Goal: Task Accomplishment & Management: Use online tool/utility

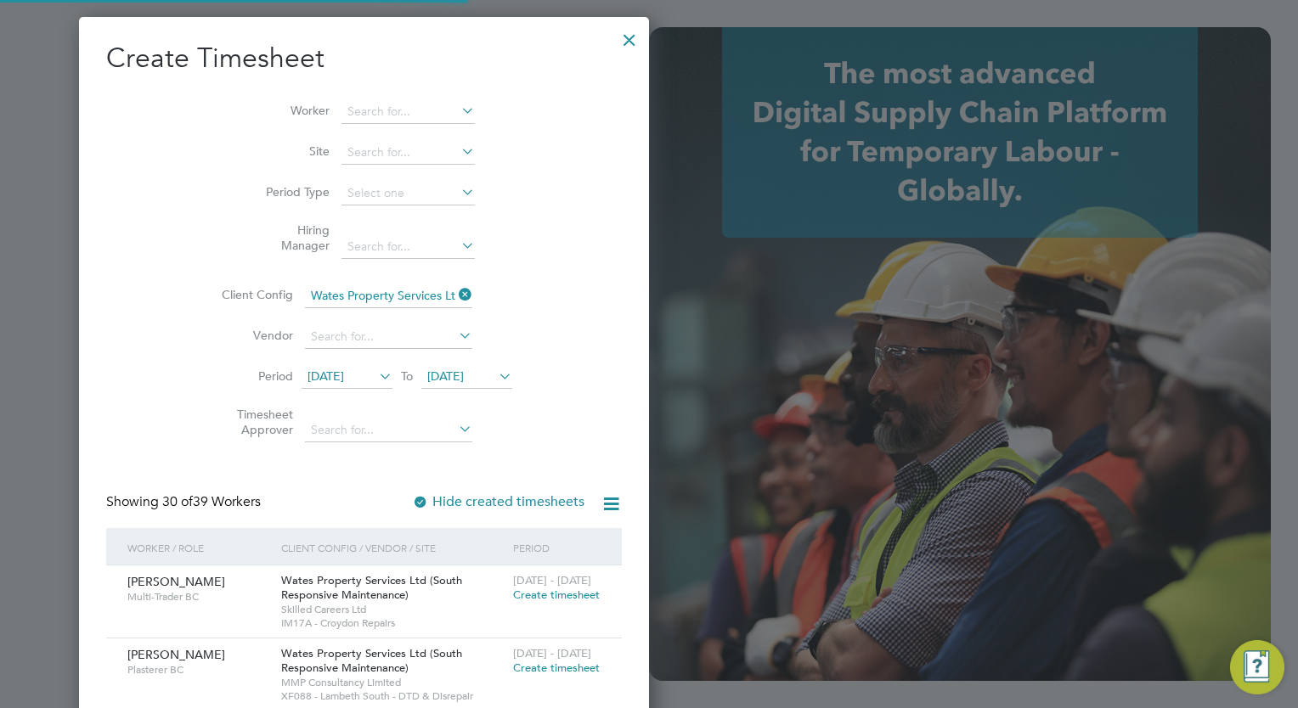
scroll to position [6146, 265]
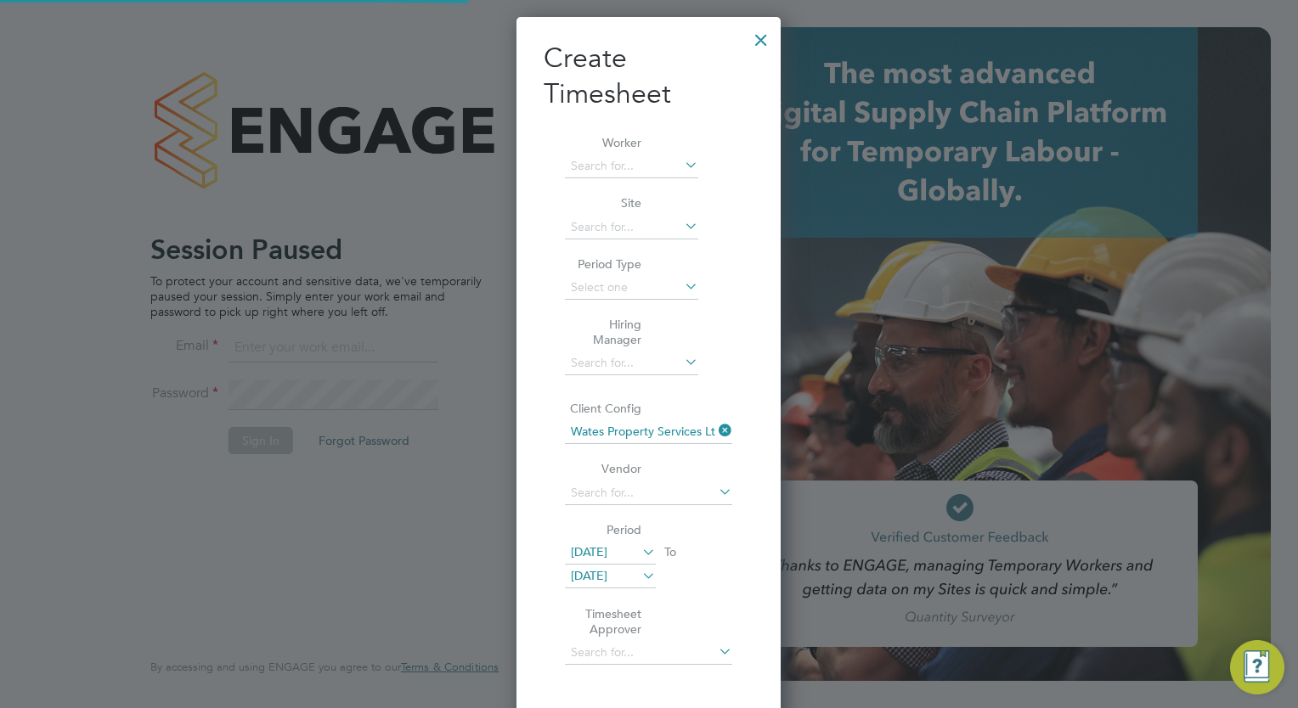
type input "[EMAIL_ADDRESS][DOMAIN_NAME]"
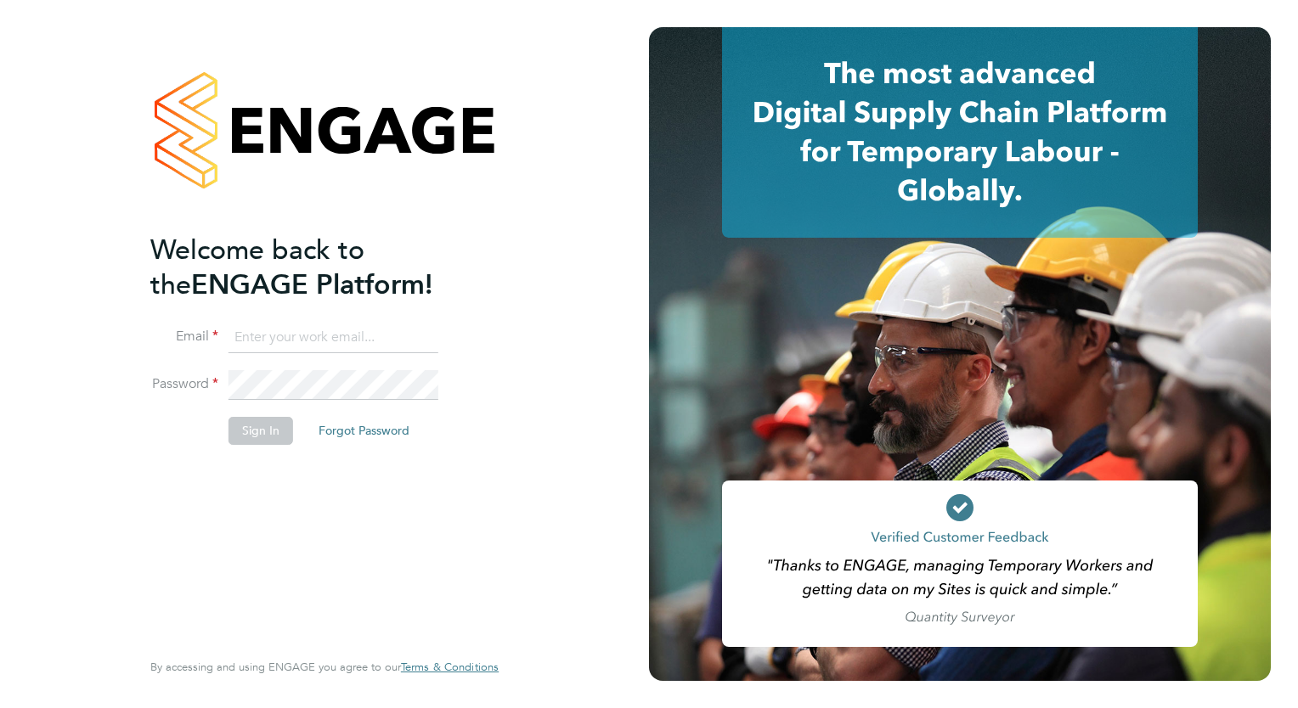
type input "[EMAIL_ADDRESS][DOMAIN_NAME]"
click at [272, 433] on button "Sign In" at bounding box center [260, 430] width 65 height 27
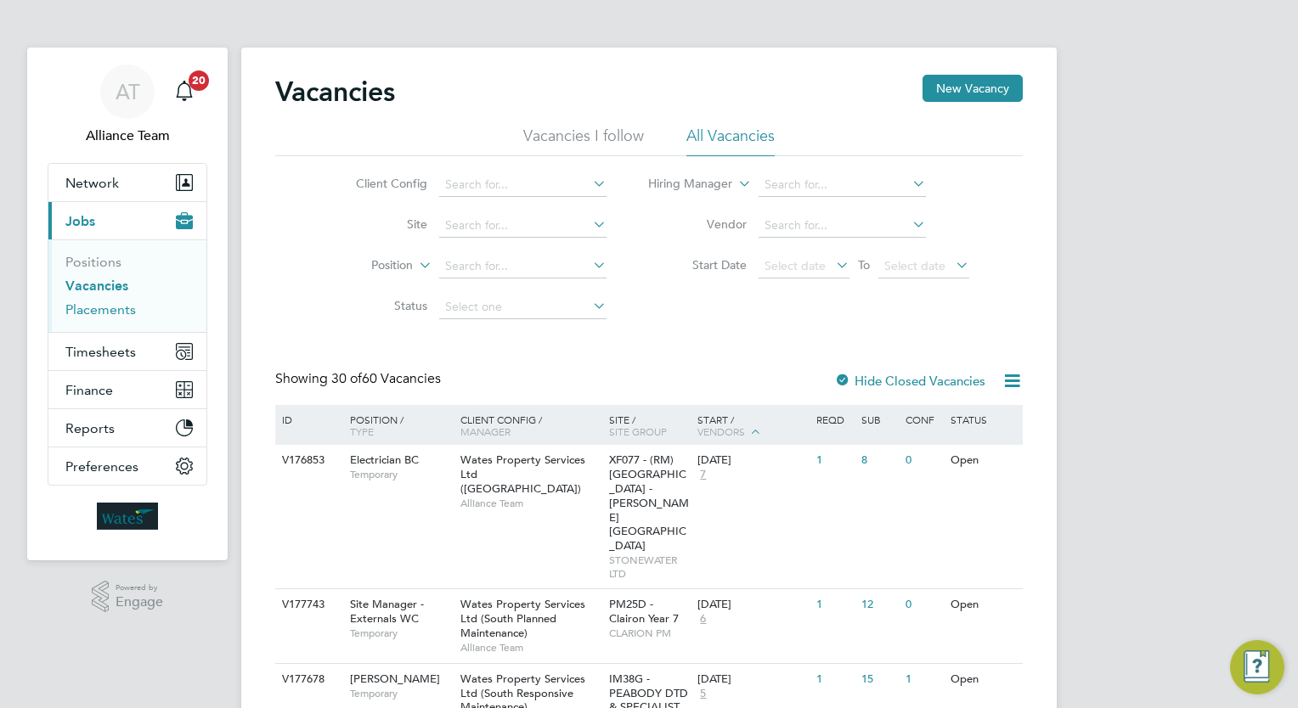
click at [116, 304] on link "Placements" at bounding box center [100, 310] width 71 height 16
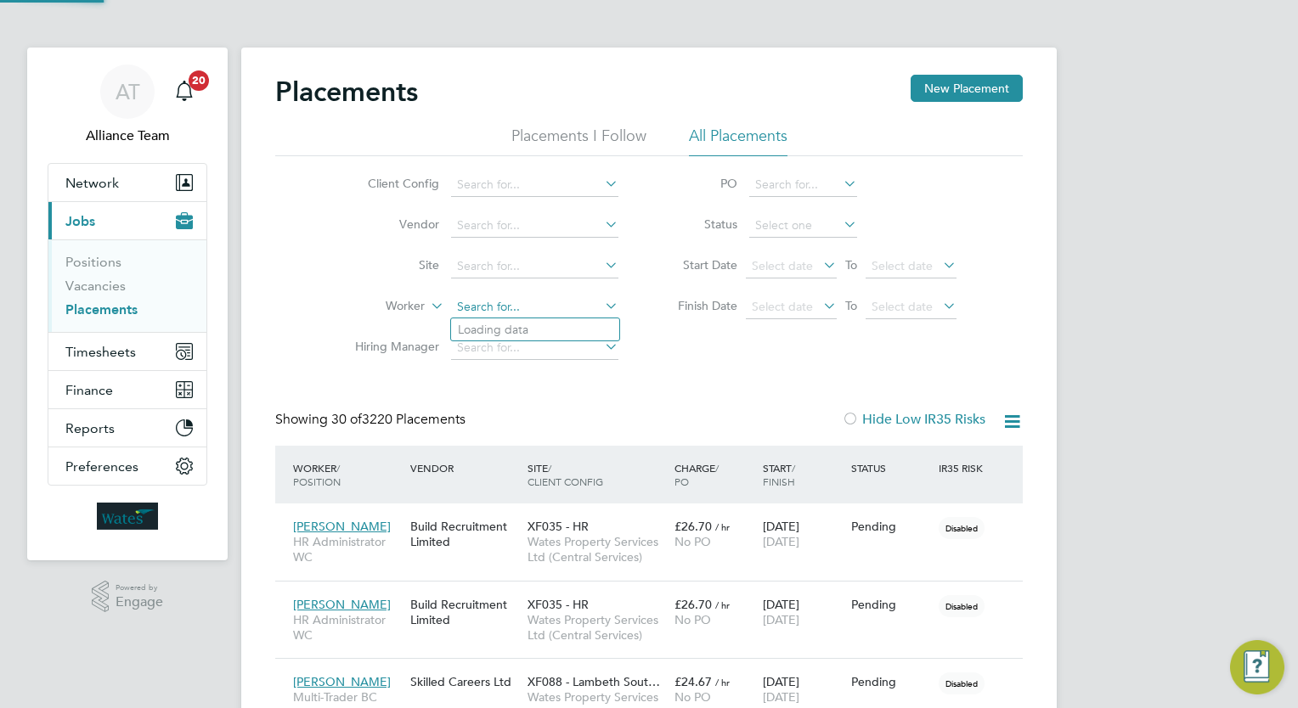
click at [522, 296] on input at bounding box center [534, 308] width 167 height 24
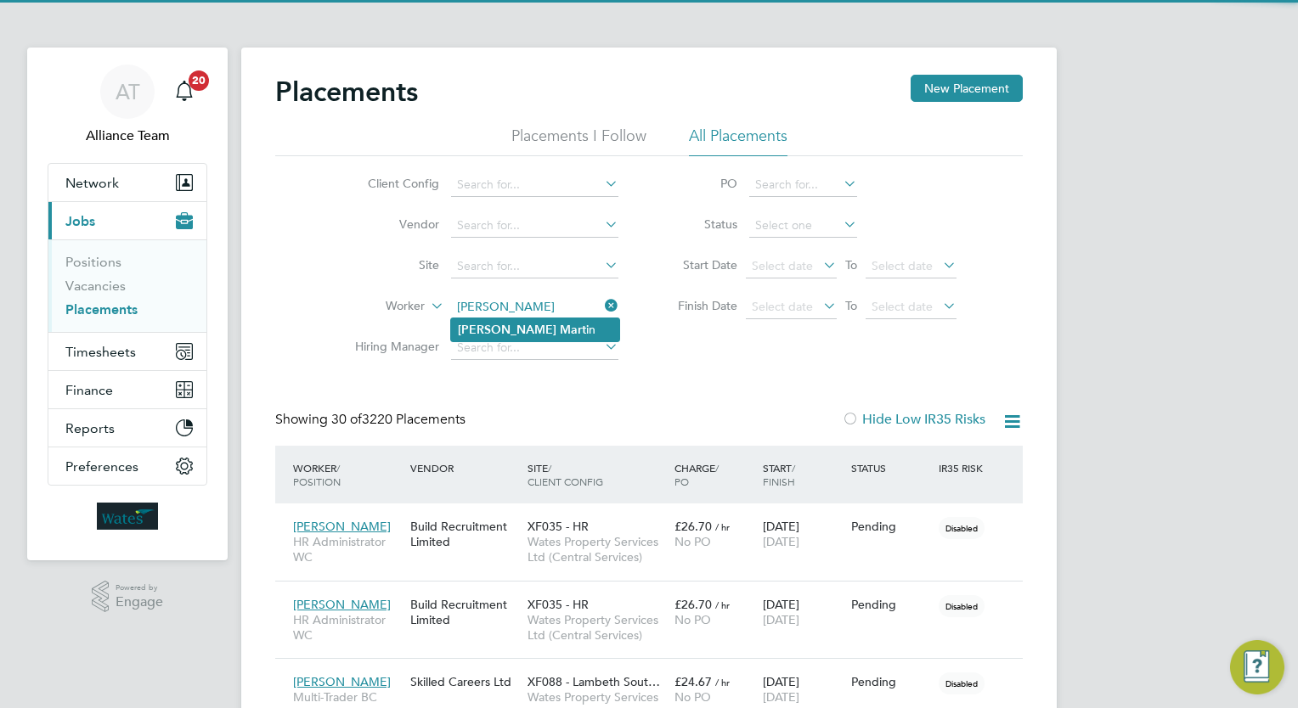
click at [545, 338] on li "Cameron Mart in" at bounding box center [535, 330] width 168 height 23
type input "Cameron Martin"
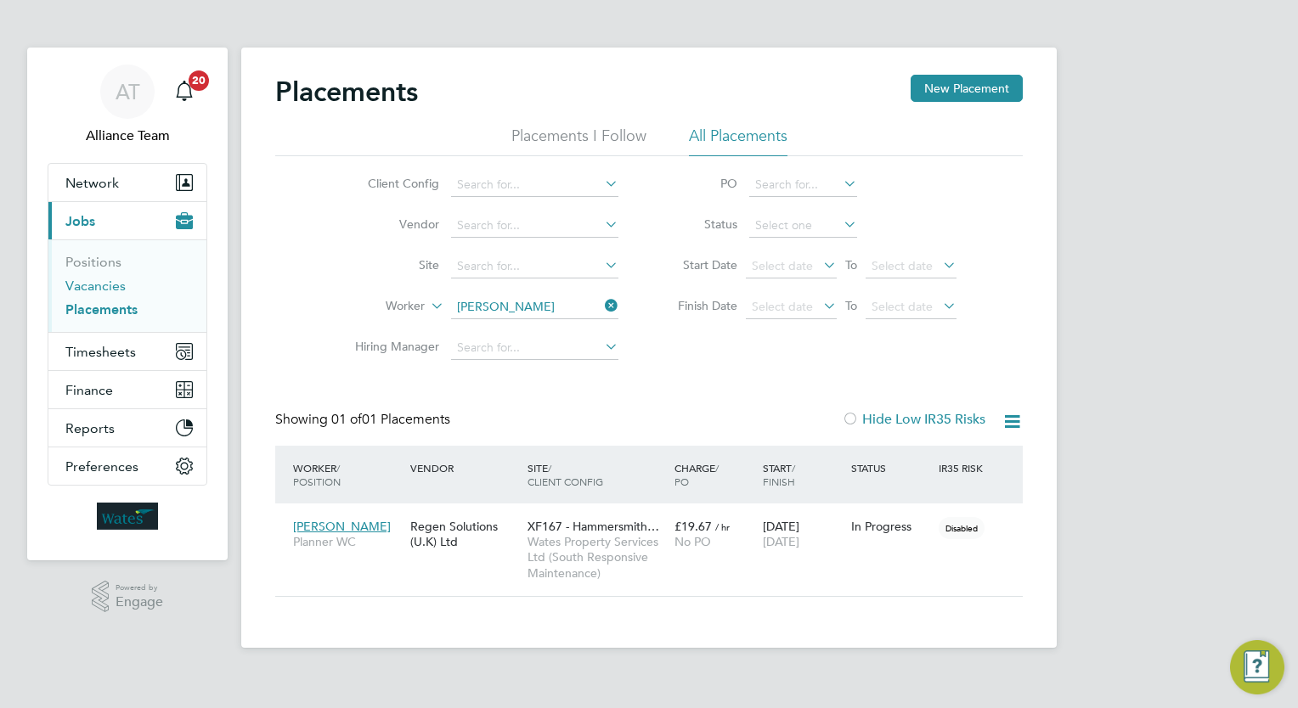
click at [108, 290] on link "Vacancies" at bounding box center [95, 286] width 60 height 16
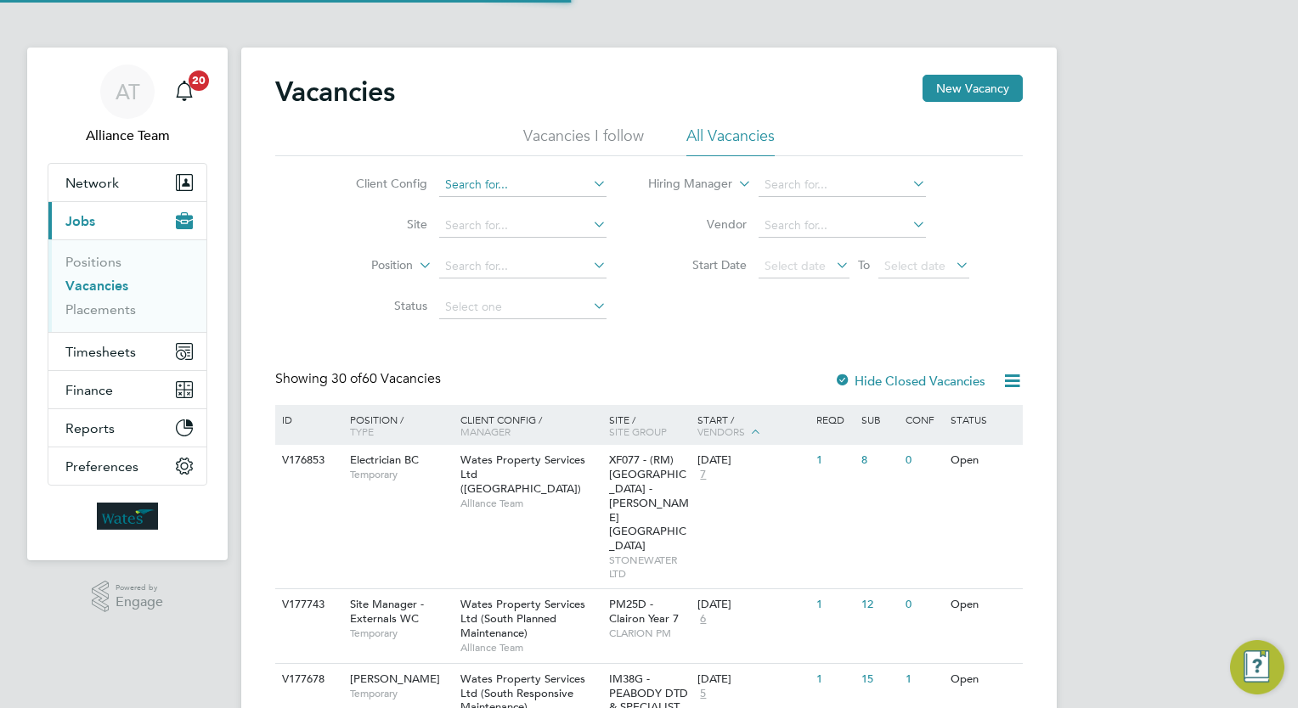
click at [520, 192] on input at bounding box center [522, 185] width 167 height 24
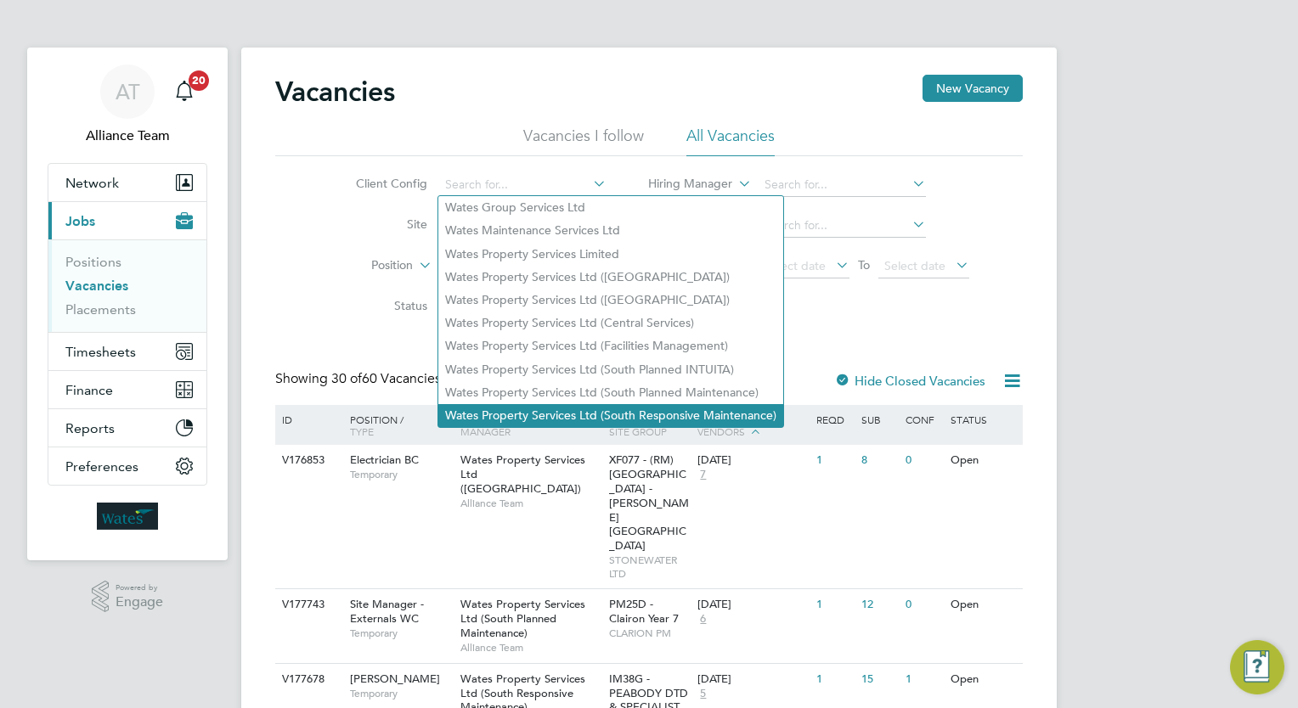
click at [669, 413] on li "Wates Property Services Ltd (South Responsive Maintenance)" at bounding box center [610, 415] width 345 height 23
type input "Wates Property Services Ltd (South Responsive Maintenance)"
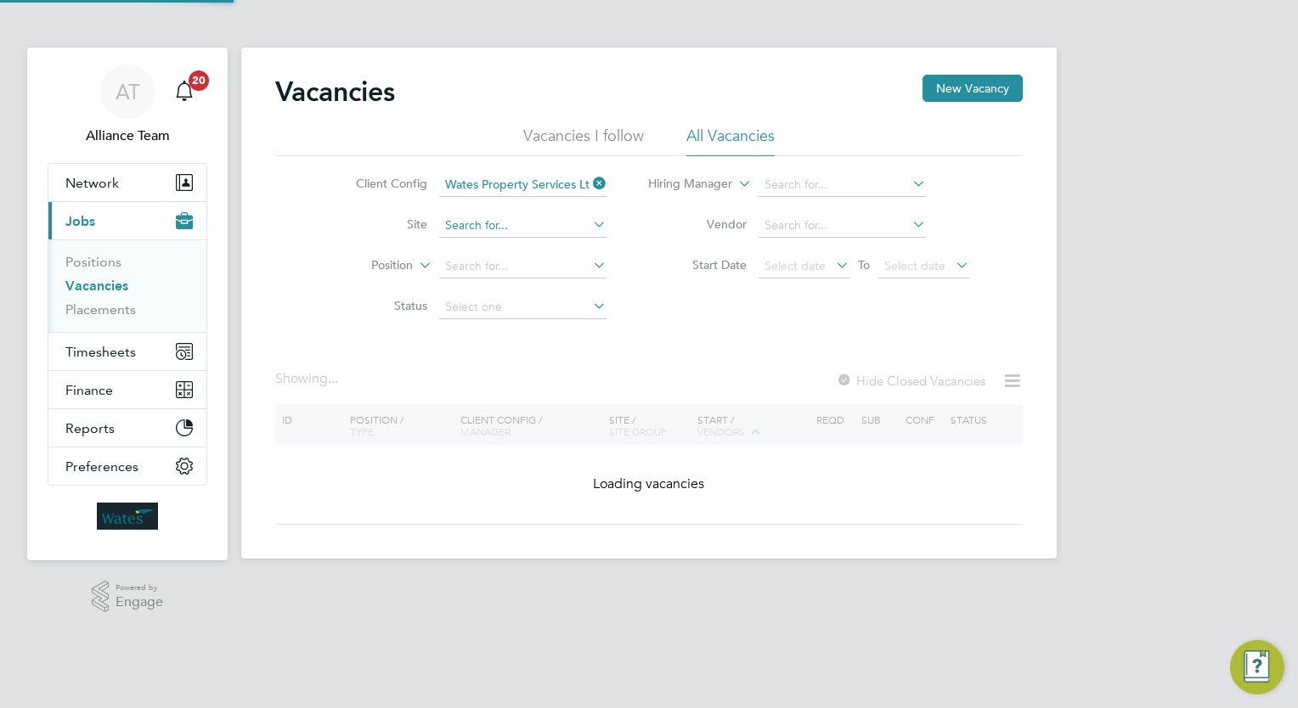
click at [514, 226] on input at bounding box center [522, 226] width 167 height 24
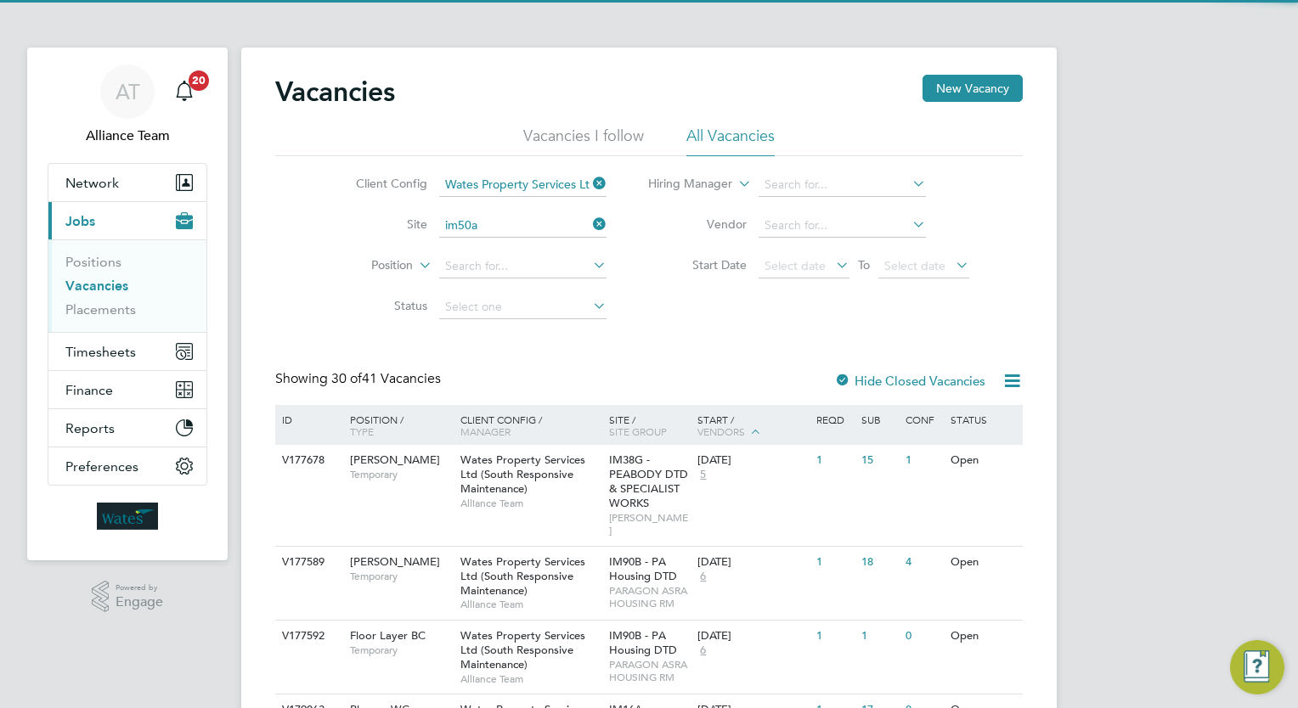
click at [517, 240] on li "IM50A - BRENT - DTD" at bounding box center [532, 248] width 189 height 23
type input "IM50A - BRENT - DTD"
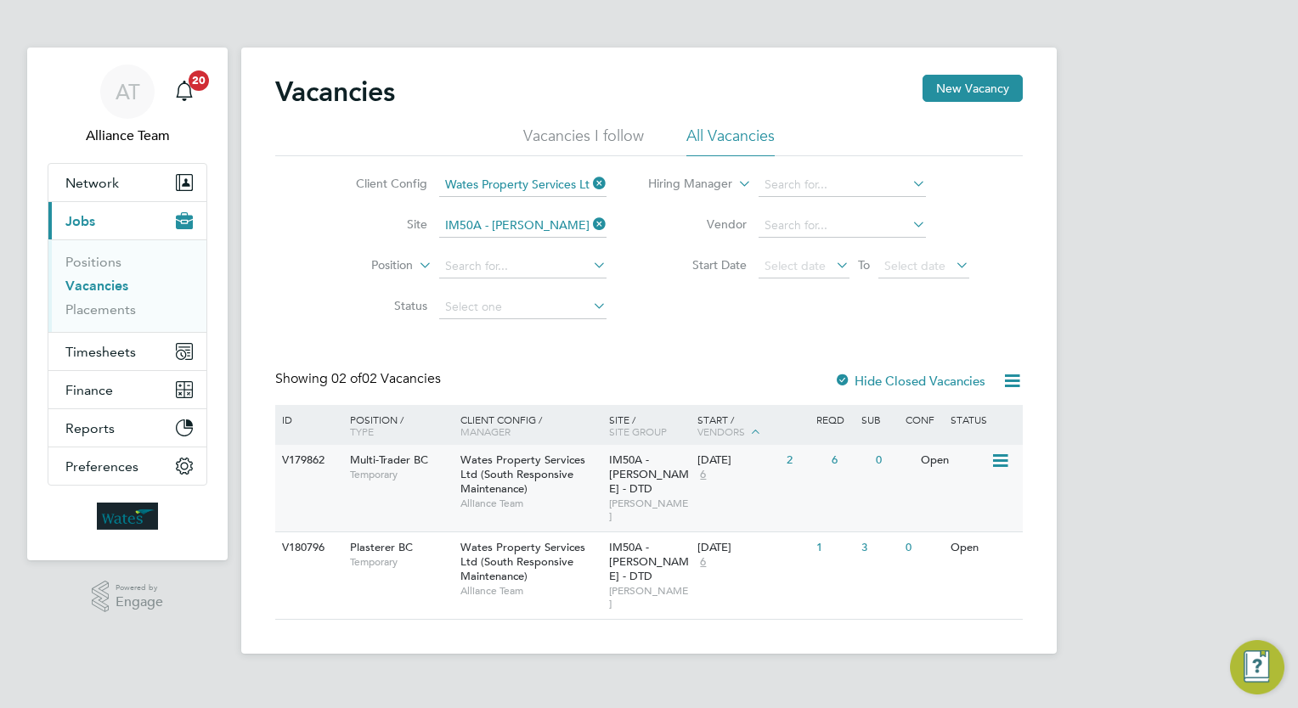
click at [999, 463] on icon at bounding box center [998, 461] width 17 height 20
click at [964, 544] on li "Update Status" at bounding box center [958, 548] width 99 height 24
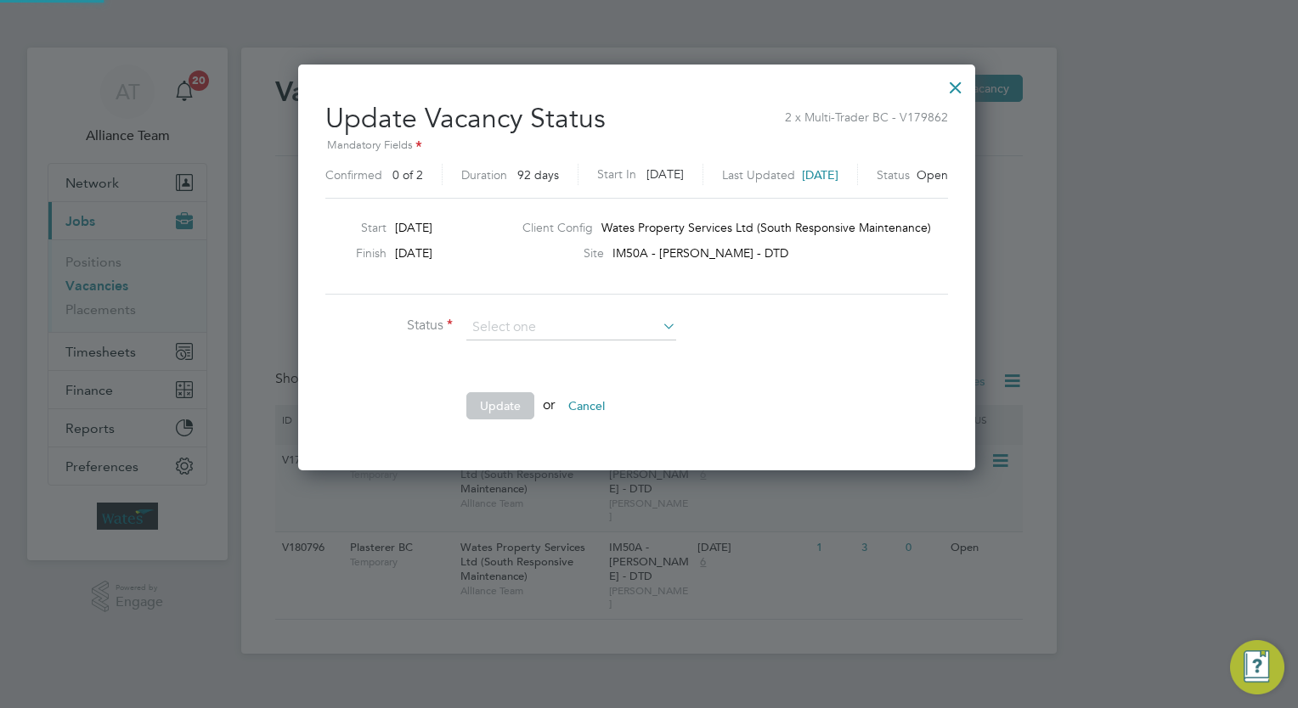
scroll to position [403, 702]
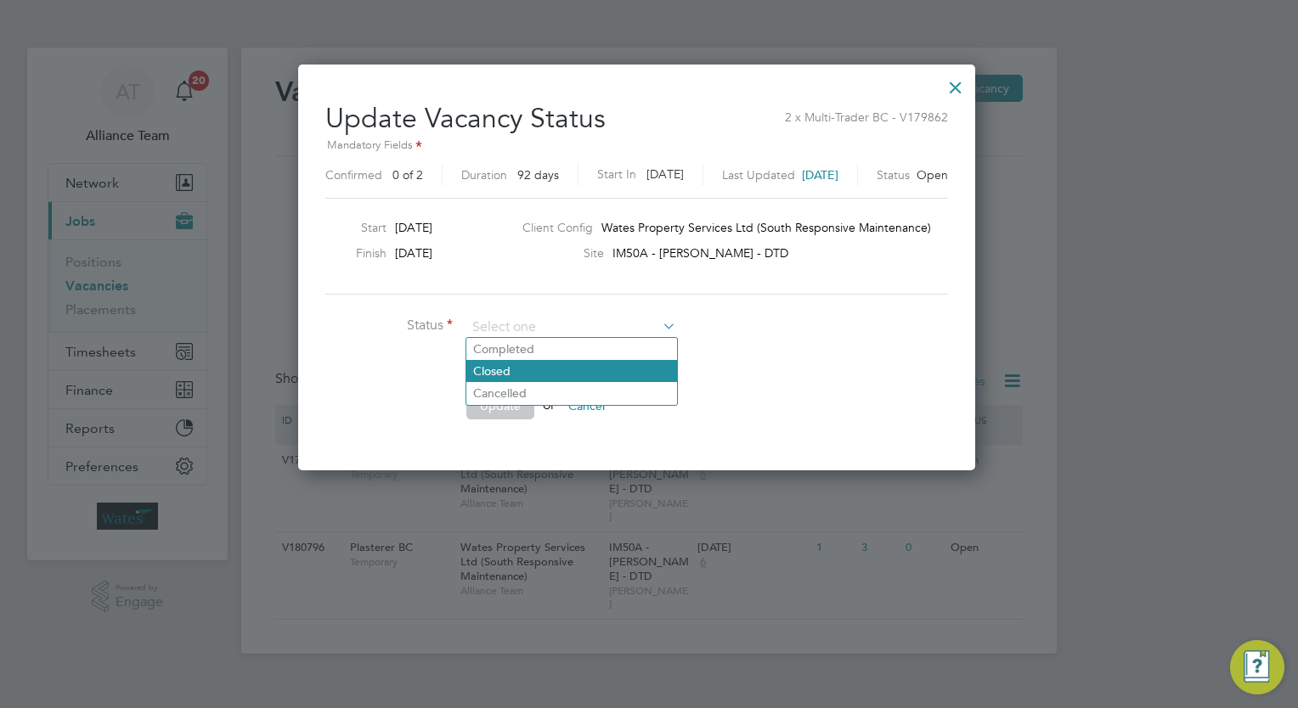
click at [554, 363] on li "Closed" at bounding box center [571, 371] width 211 height 22
type input "Closed"
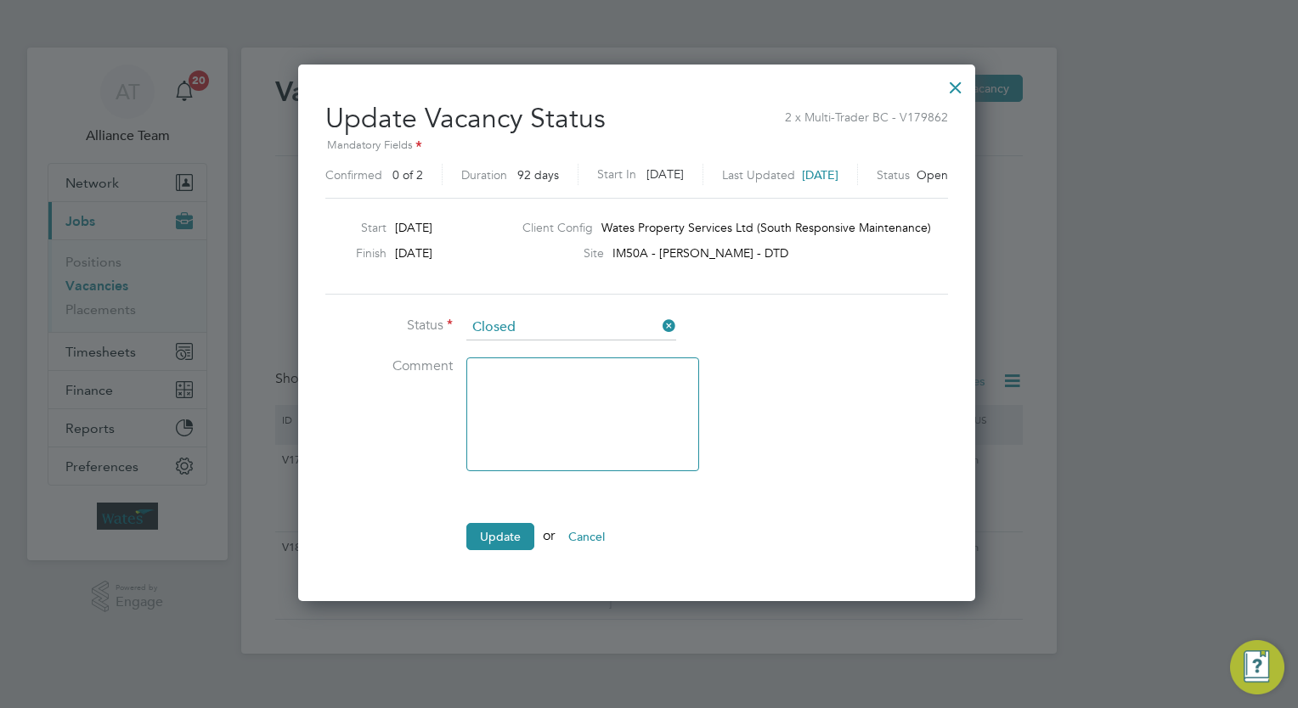
scroll to position [533, 702]
click at [516, 533] on button "Update" at bounding box center [500, 536] width 68 height 27
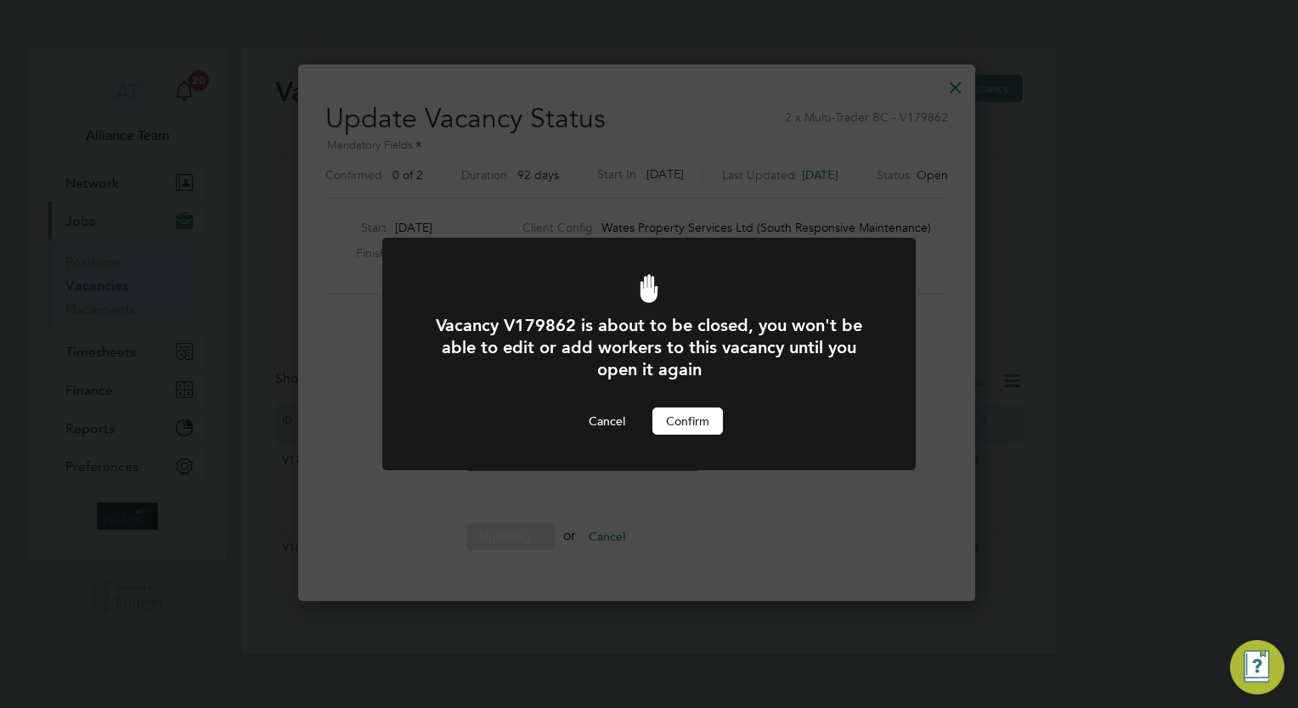
click at [713, 420] on button "Confirm" at bounding box center [687, 421] width 71 height 27
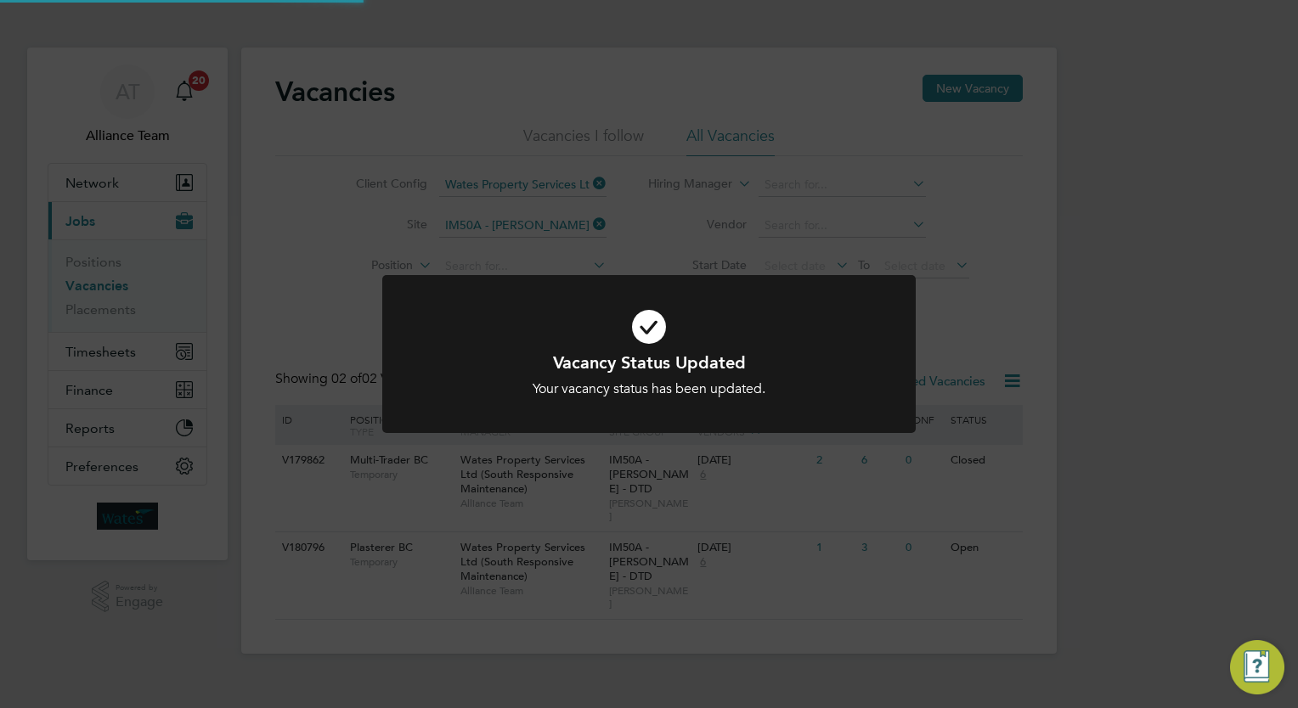
click at [1088, 391] on div "Vacancy Status Updated Your vacancy status has been updated. Cancel Okay" at bounding box center [649, 354] width 1298 height 708
